Goal: Contribute content: Contribute content

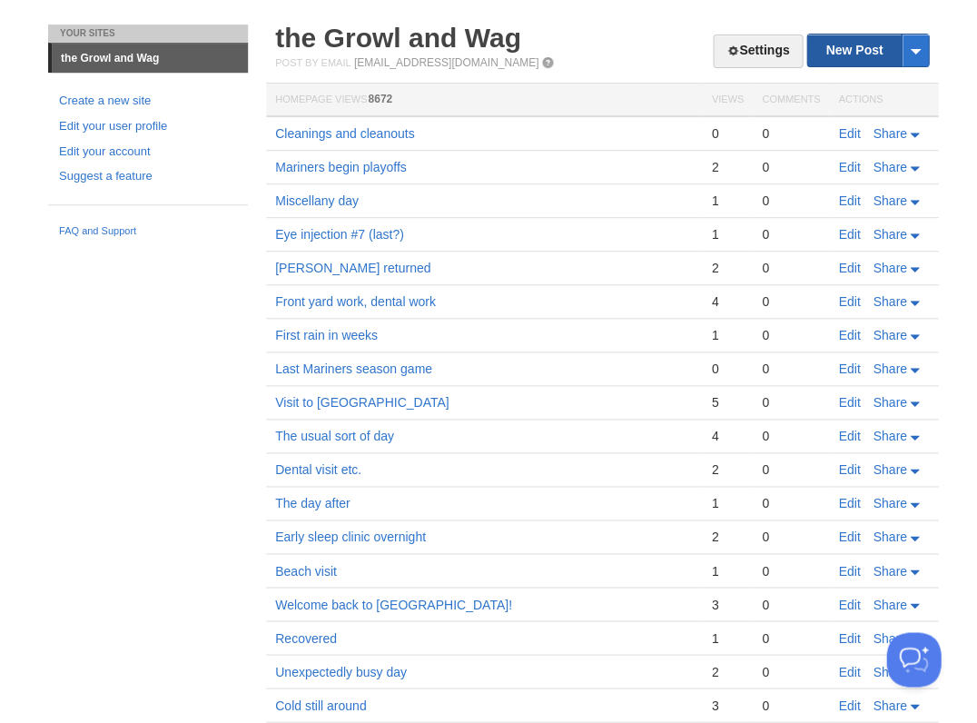
click at [851, 44] on link "New Post" at bounding box center [867, 50] width 121 height 32
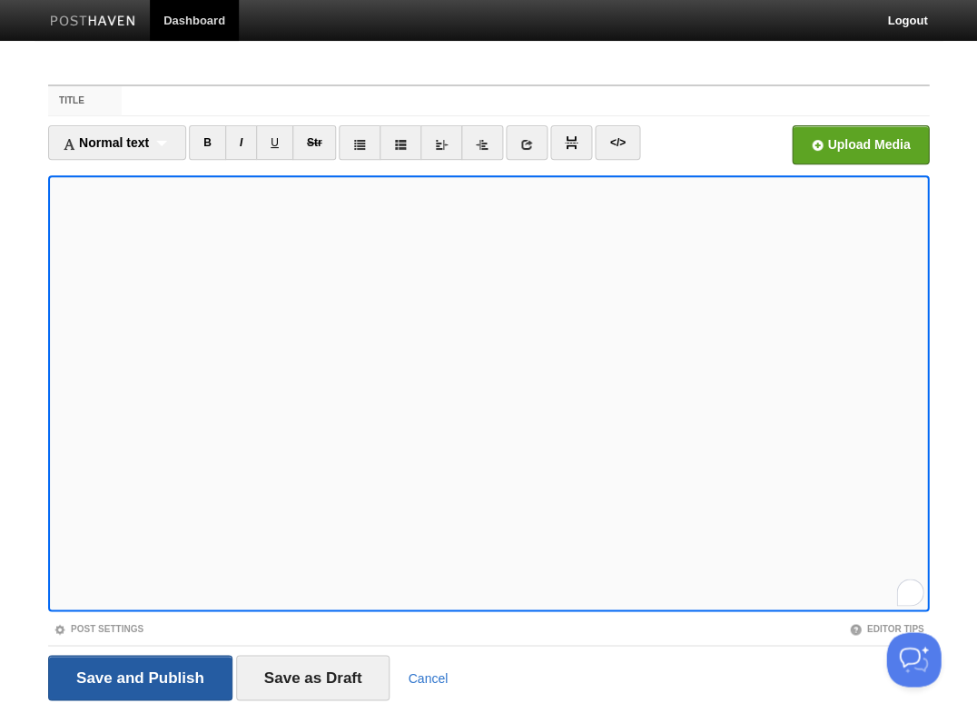
click at [138, 675] on input "Save and Publish" at bounding box center [140, 676] width 184 height 45
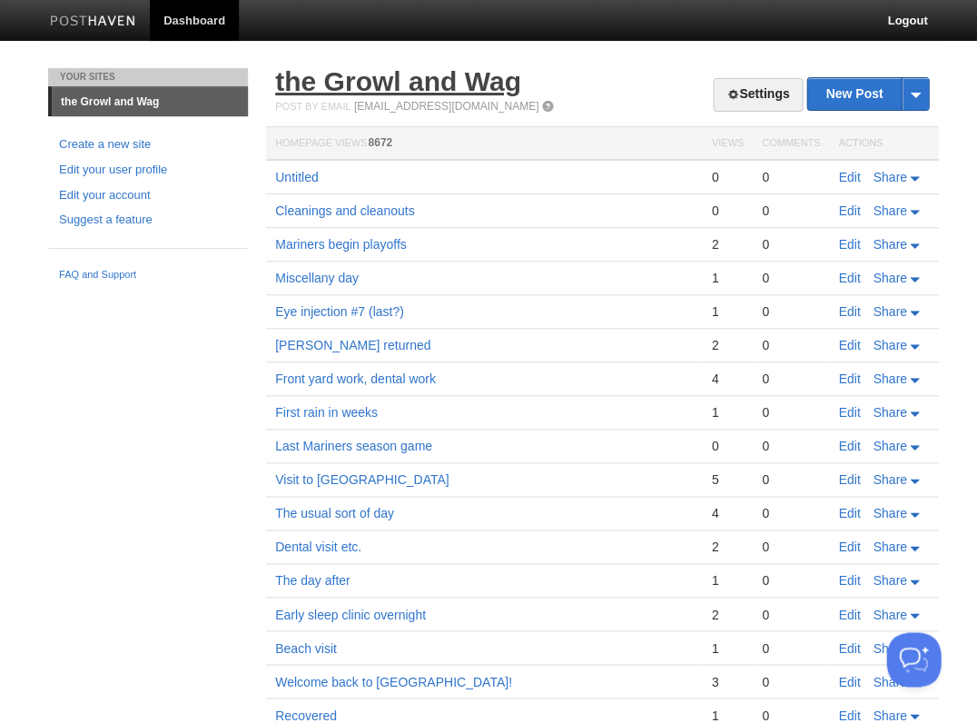
click at [372, 81] on link "the Growl and Wag" at bounding box center [398, 81] width 246 height 30
click at [411, 81] on link "the Growl and Wag" at bounding box center [398, 81] width 246 height 30
click at [851, 175] on link "Edit" at bounding box center [849, 177] width 22 height 15
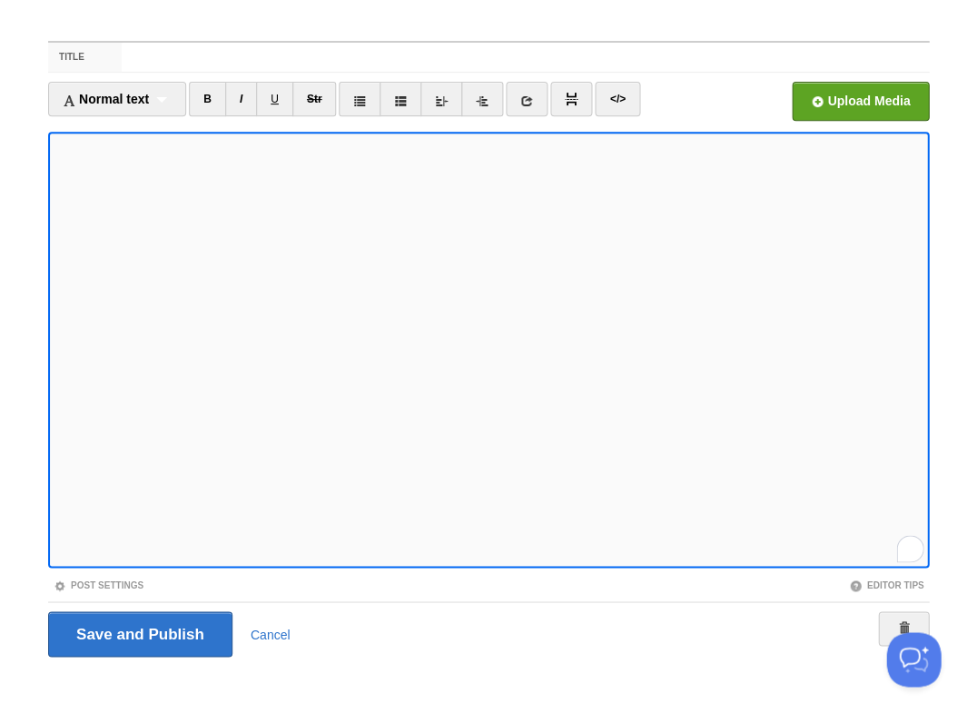
scroll to position [11, 0]
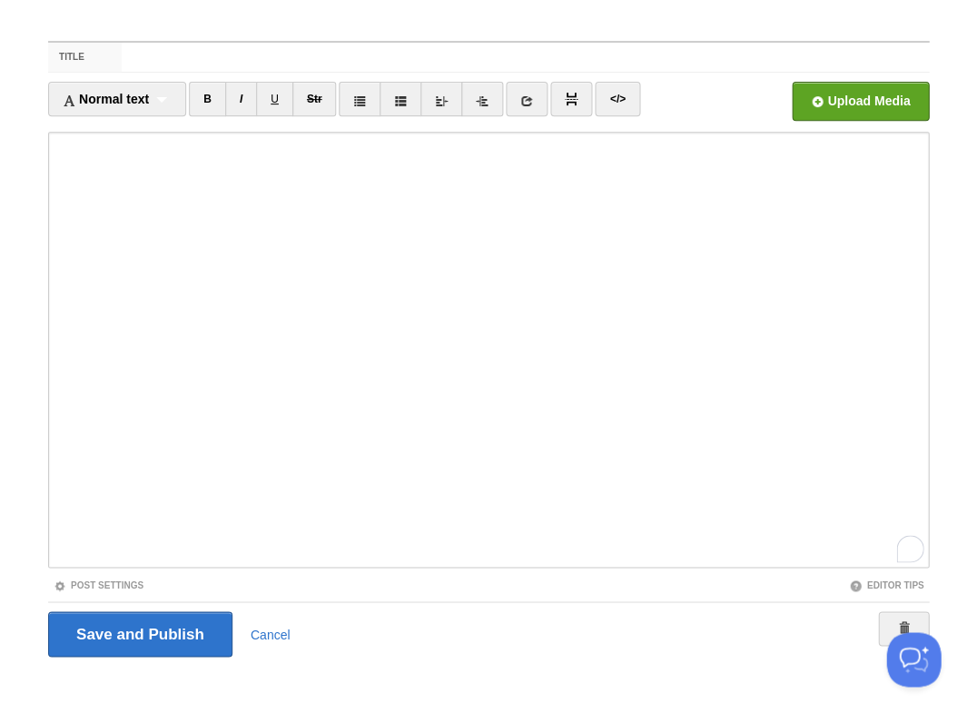
click at [54, 458] on iframe at bounding box center [488, 350] width 881 height 436
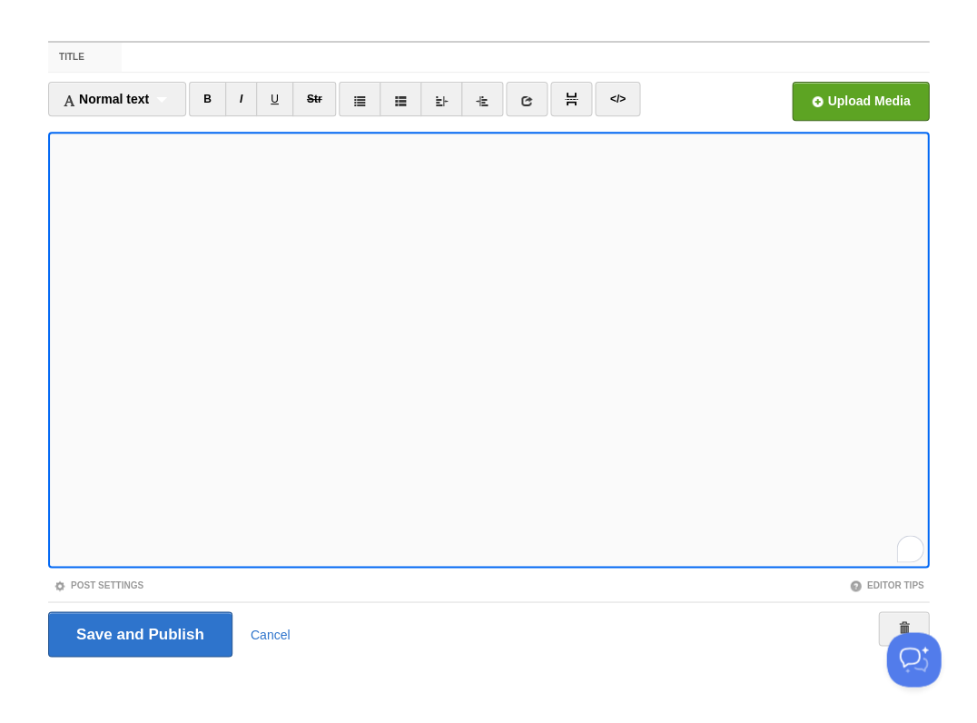
scroll to position [63, 0]
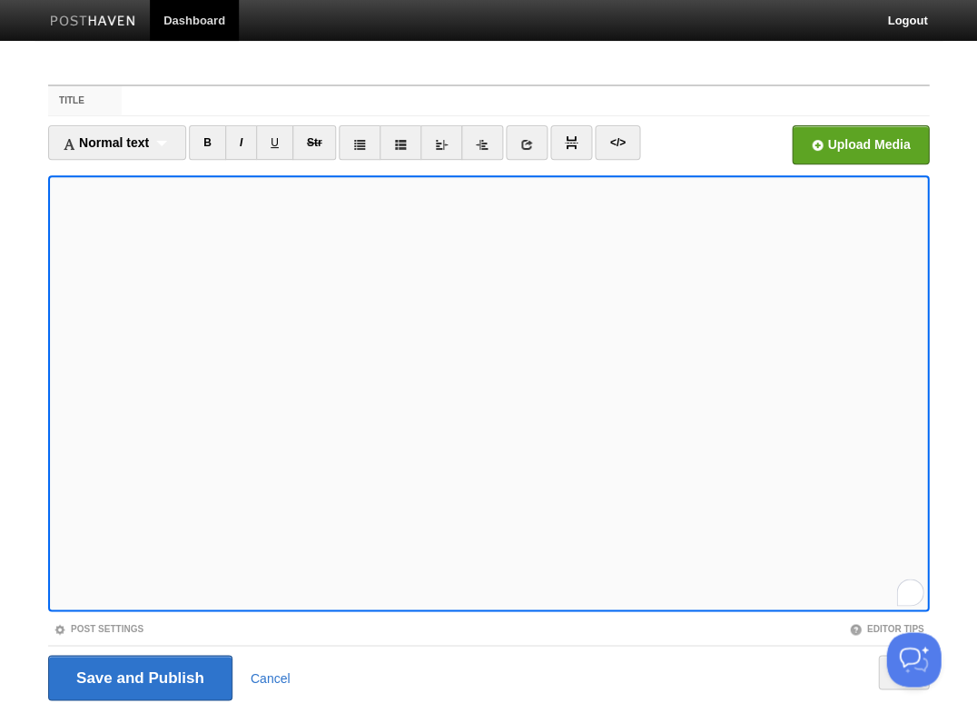
scroll to position [94, 0]
click at [138, 675] on input "Save and Publish" at bounding box center [140, 676] width 184 height 45
